Goal: Task Accomplishment & Management: Use online tool/utility

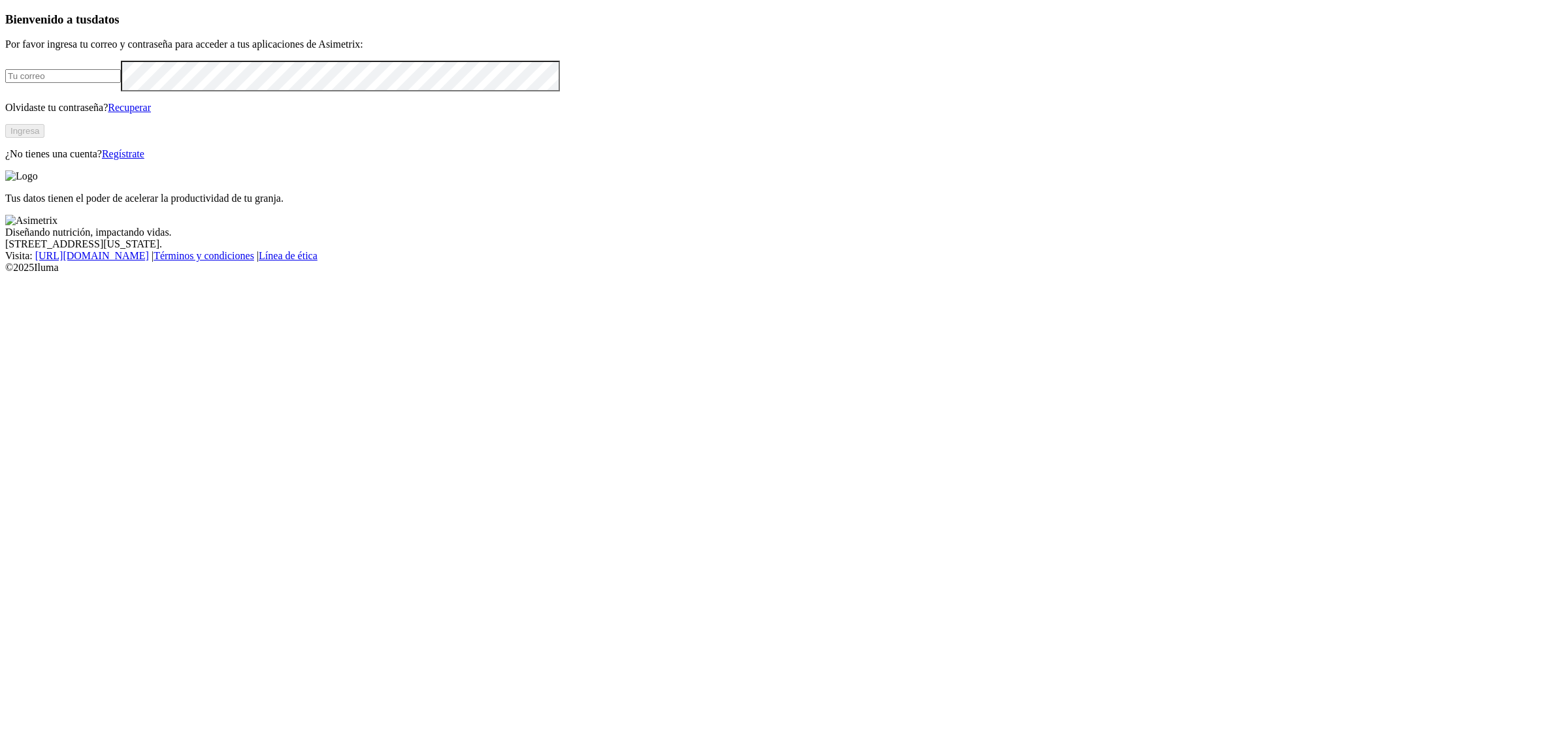
type input "[EMAIL_ADDRESS][PERSON_NAME][DOMAIN_NAME]"
click at [45, 138] on button "Ingresa" at bounding box center [25, 131] width 39 height 14
